Goal: Task Accomplishment & Management: Use online tool/utility

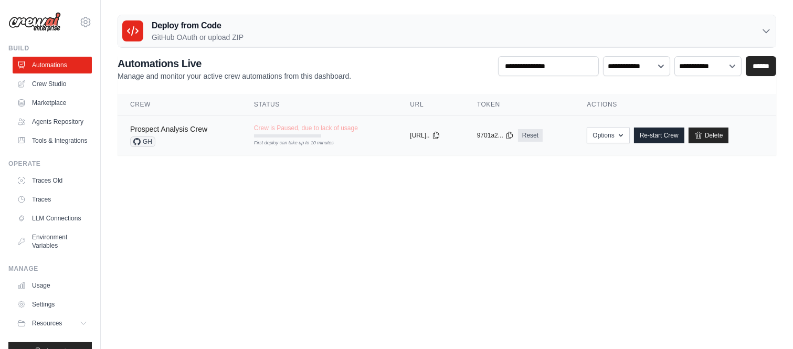
click at [195, 128] on link "Prospect Analysis Crew" at bounding box center [168, 129] width 77 height 8
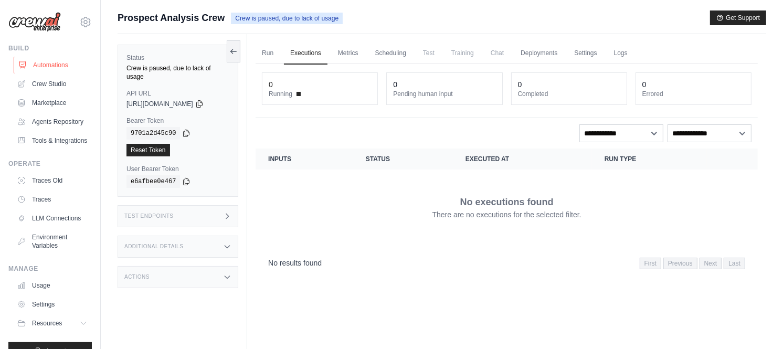
click at [51, 66] on link "Automations" at bounding box center [53, 65] width 79 height 17
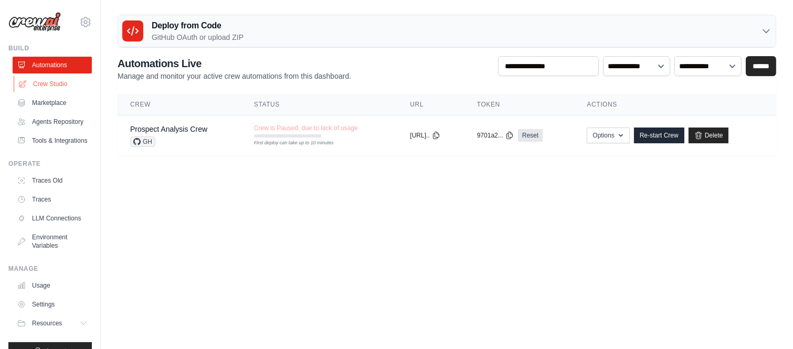
click at [61, 81] on link "Crew Studio" at bounding box center [53, 84] width 79 height 17
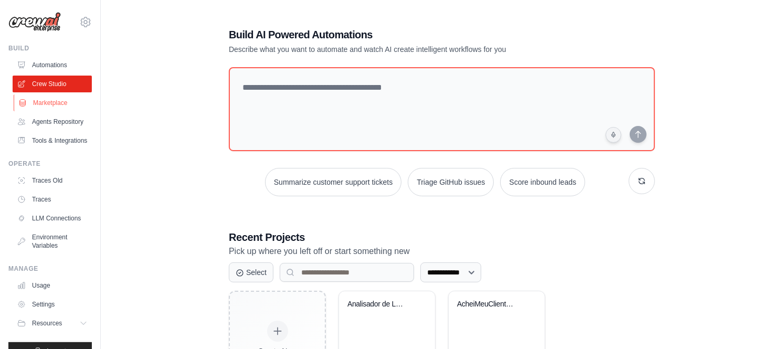
click at [61, 101] on link "Marketplace" at bounding box center [53, 102] width 79 height 17
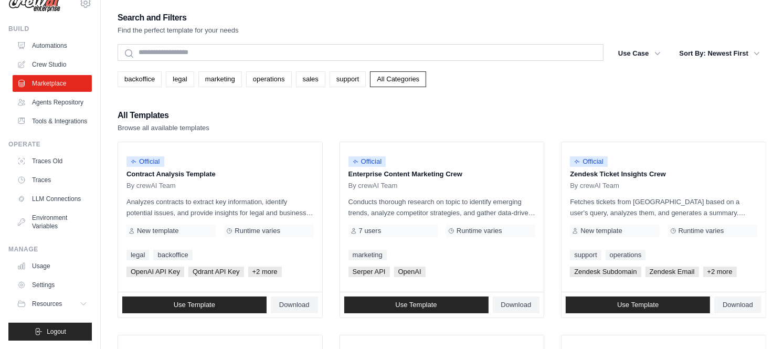
scroll to position [44, 0]
click at [39, 264] on link "Usage" at bounding box center [53, 266] width 79 height 17
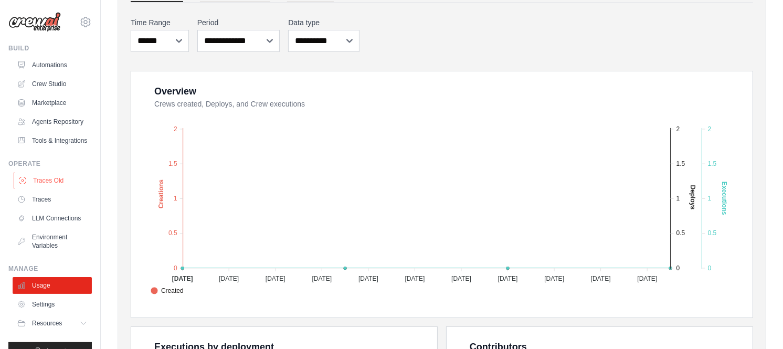
scroll to position [116, 0]
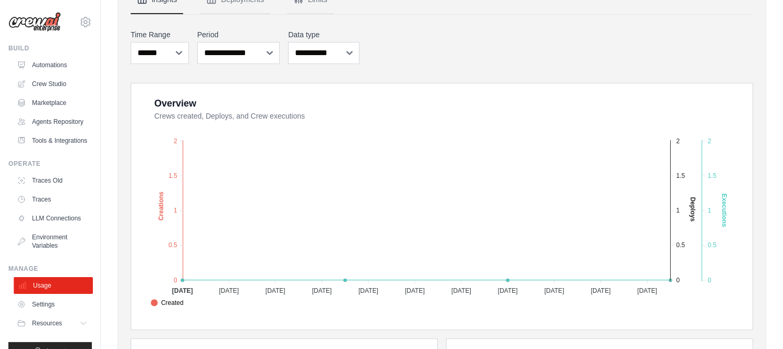
click at [74, 294] on link "Usage" at bounding box center [53, 285] width 79 height 17
click at [59, 60] on link "Automations" at bounding box center [53, 65] width 79 height 17
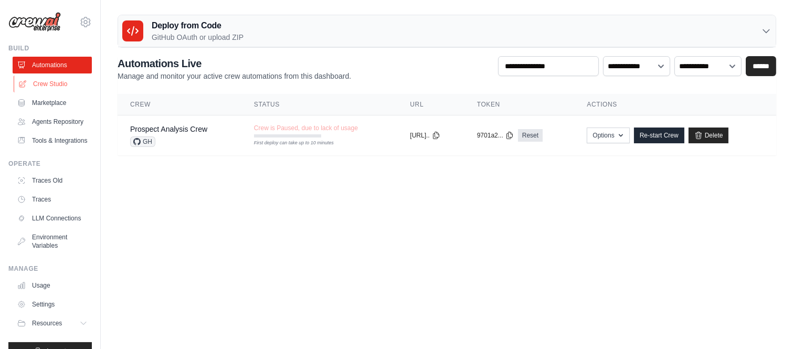
click at [53, 82] on link "Crew Studio" at bounding box center [53, 84] width 79 height 17
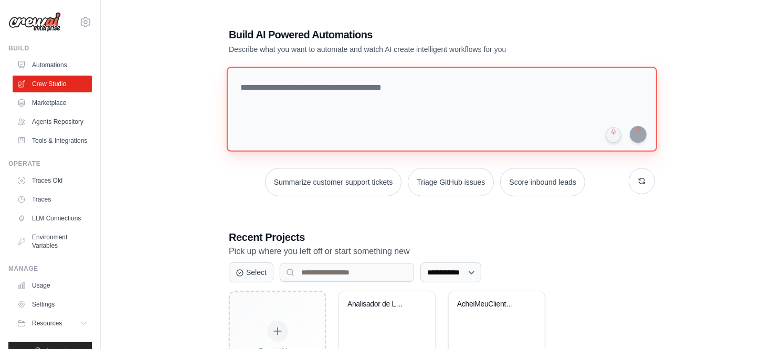
click at [334, 102] on textarea at bounding box center [442, 109] width 430 height 85
paste textarea "**********"
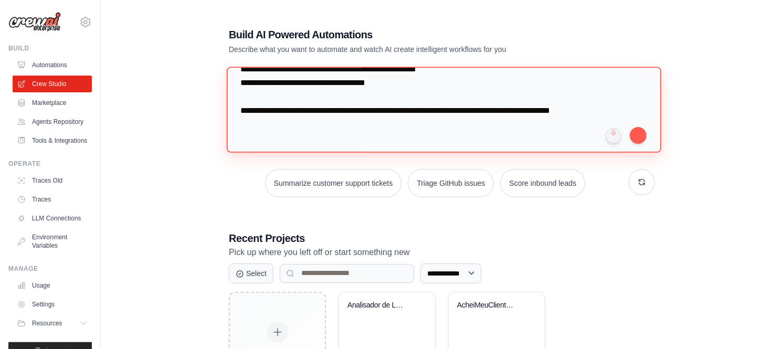
scroll to position [2916, 0]
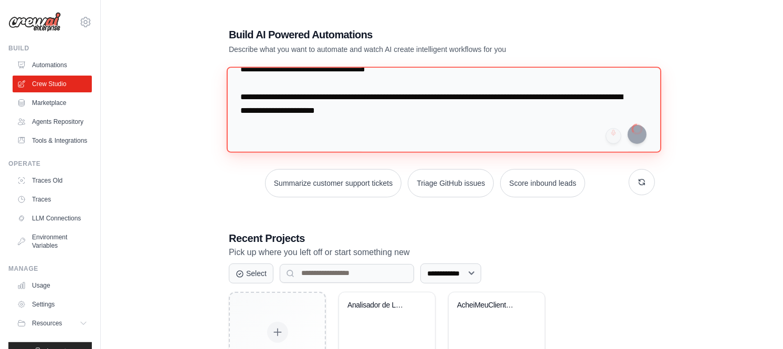
type textarea "**********"
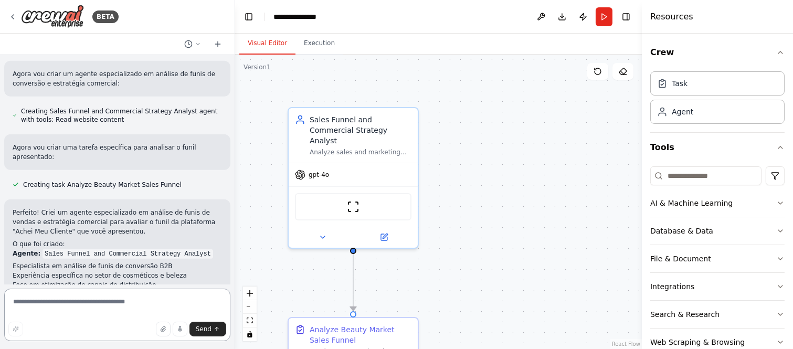
scroll to position [1355, 0]
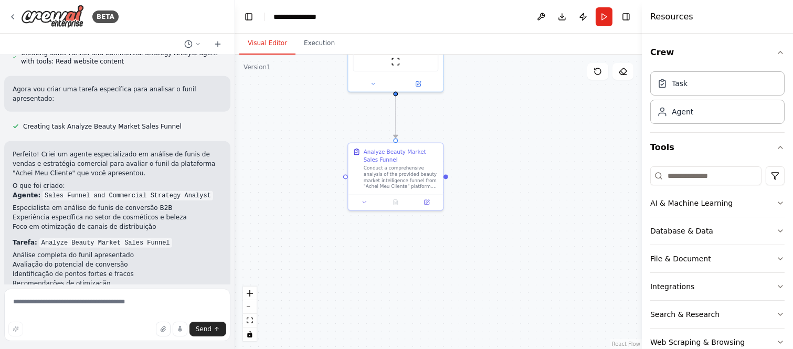
drag, startPoint x: 473, startPoint y: 260, endPoint x: 517, endPoint y: 122, distance: 144.5
click at [520, 116] on div ".deletable-edge-delete-btn { width: 20px; height: 20px; border: 0px solid #ffff…" at bounding box center [438, 202] width 407 height 294
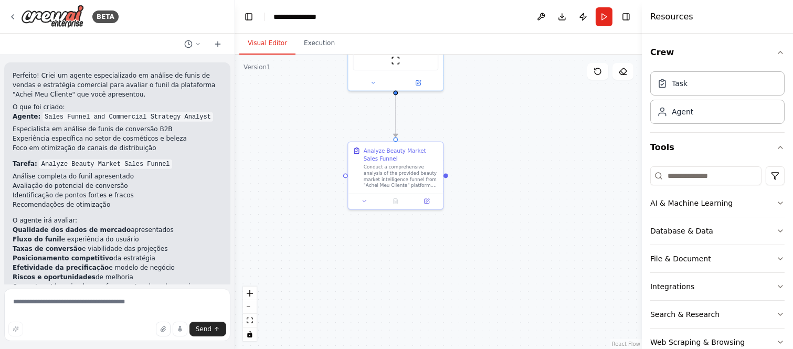
scroll to position [1355, 0]
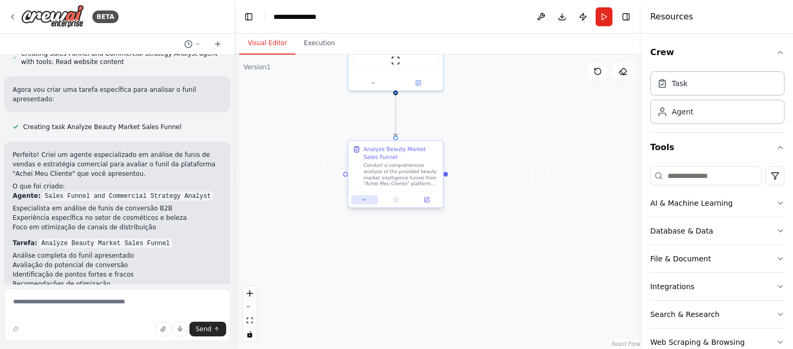
click at [362, 199] on icon at bounding box center [365, 200] width 6 height 6
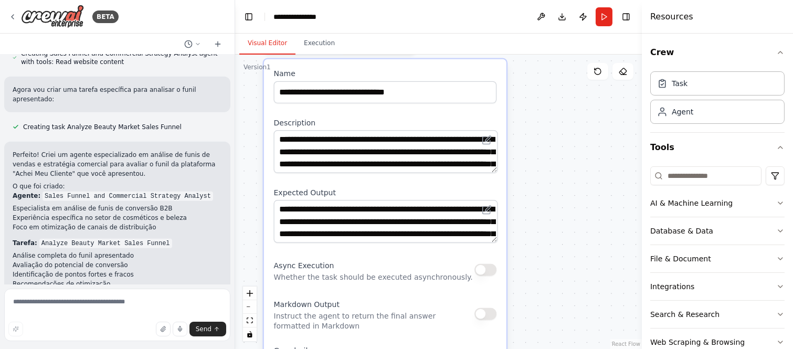
drag, startPoint x: 528, startPoint y: 243, endPoint x: 560, endPoint y: 138, distance: 109.7
click at [559, 142] on div ".deletable-edge-delete-btn { width: 20px; height: 20px; border: 0px solid #ffff…" at bounding box center [438, 202] width 407 height 294
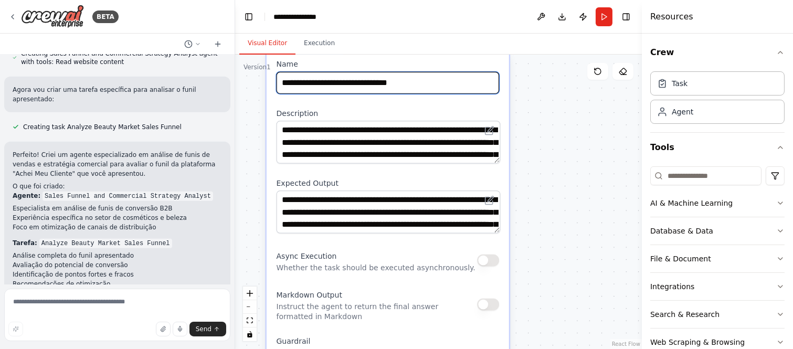
click at [408, 81] on input "**********" at bounding box center [388, 83] width 223 height 22
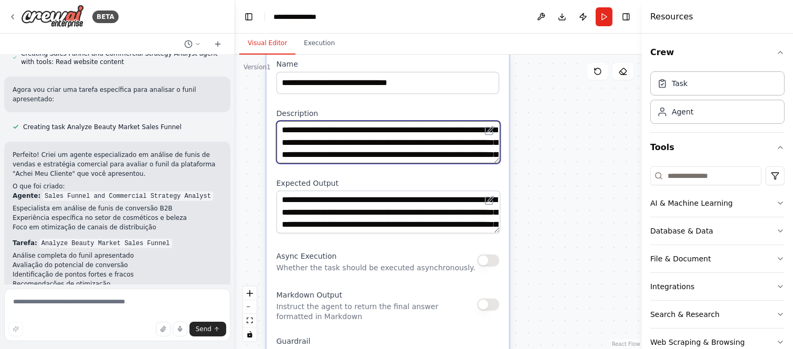
scroll to position [105, 0]
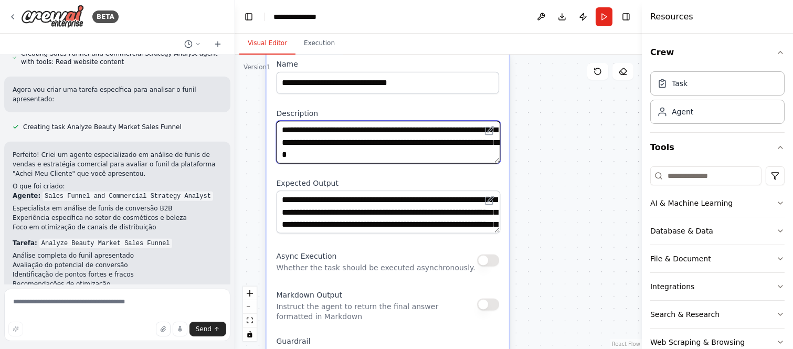
drag, startPoint x: 281, startPoint y: 130, endPoint x: 476, endPoint y: 192, distance: 205.3
click at [476, 192] on div "**********" at bounding box center [388, 287] width 242 height 474
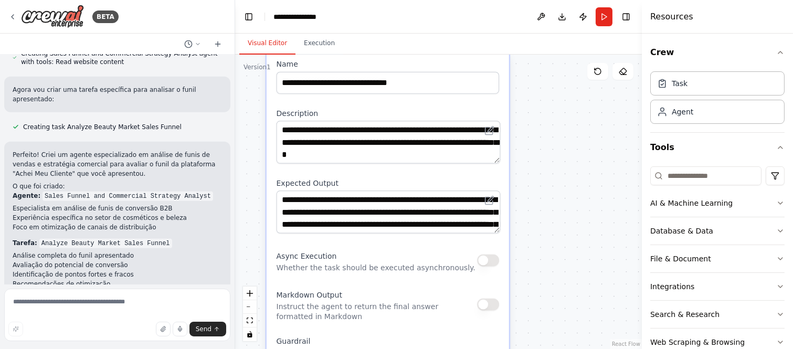
click at [304, 183] on label "Expected Output" at bounding box center [388, 183] width 223 height 10
click at [301, 178] on label "Expected Output" at bounding box center [388, 183] width 223 height 10
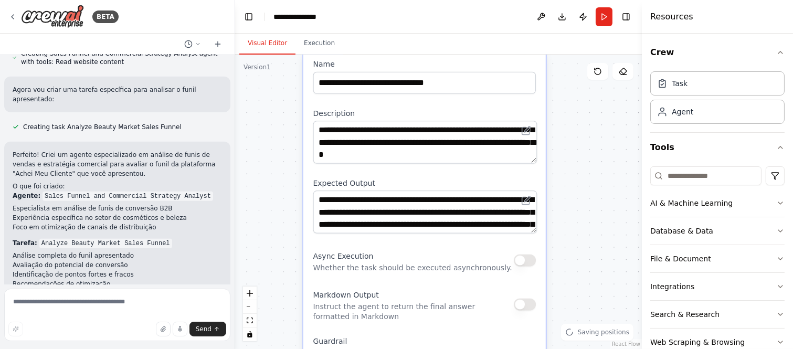
drag, startPoint x: 275, startPoint y: 182, endPoint x: 321, endPoint y: 183, distance: 45.7
click at [321, 183] on div "**********" at bounding box center [424, 287] width 242 height 474
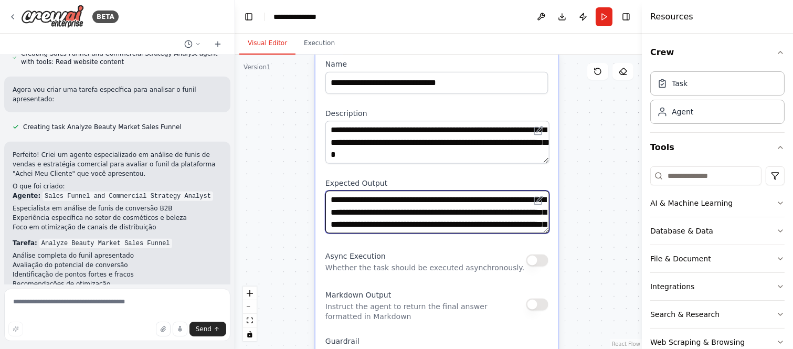
click at [365, 217] on textarea "**********" at bounding box center [437, 211] width 224 height 43
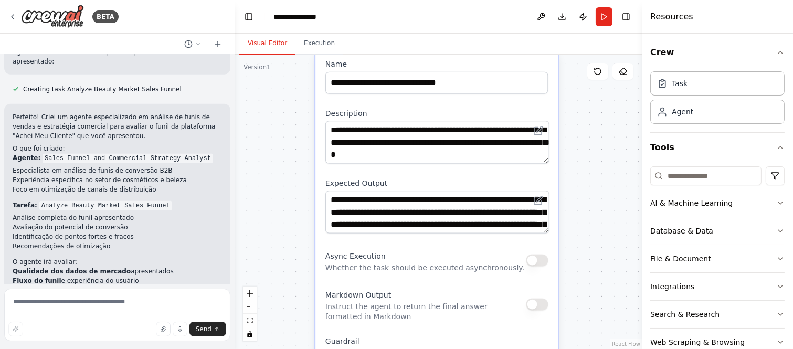
scroll to position [1413, 0]
